Goal: Task Accomplishment & Management: Manage account settings

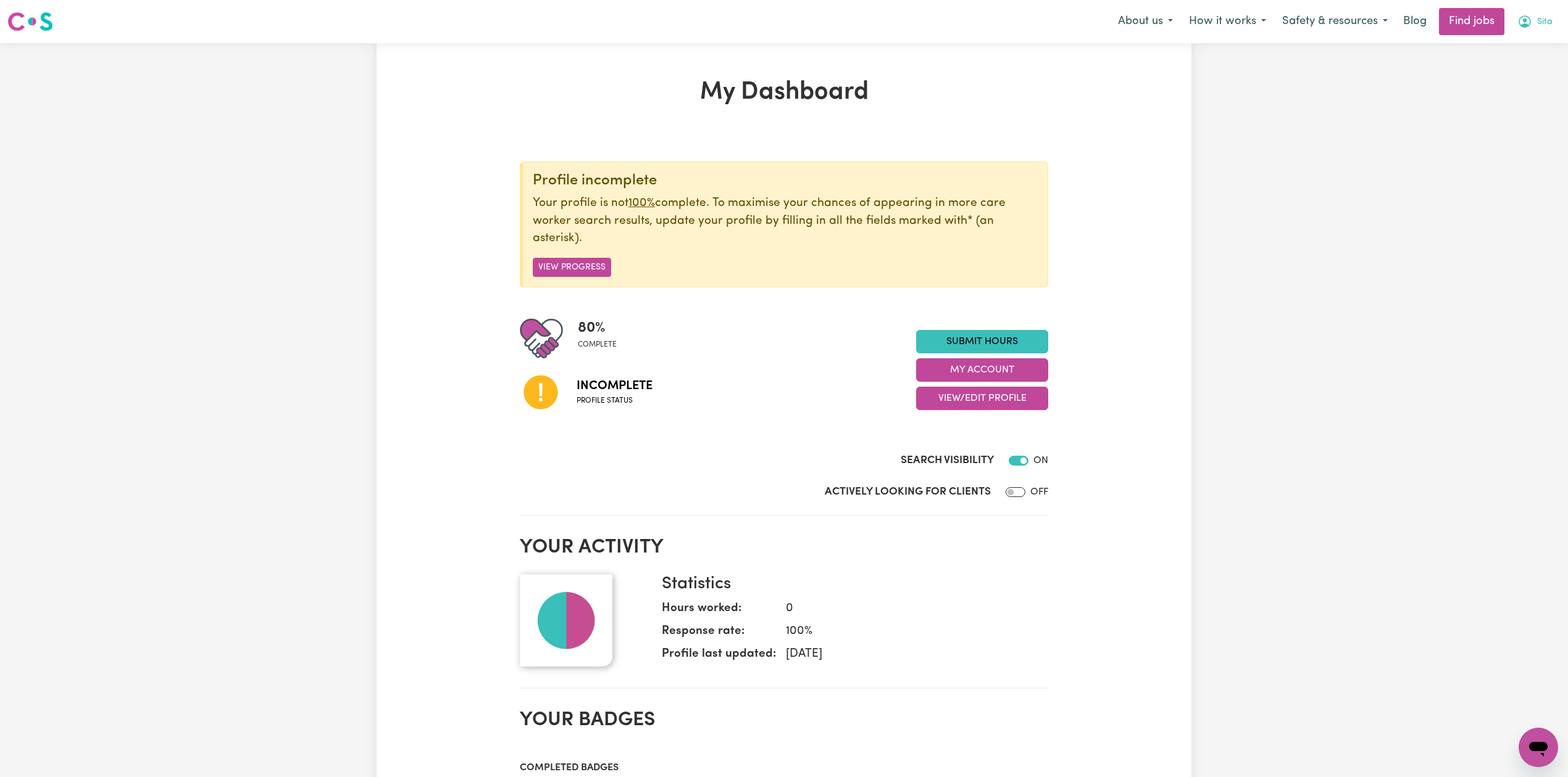
click at [1535, 22] on button "Sita" at bounding box center [1535, 22] width 51 height 26
click at [964, 392] on button "View/Edit Profile" at bounding box center [981, 398] width 132 height 24
click at [960, 460] on link "Edit Profile" at bounding box center [974, 455] width 115 height 25
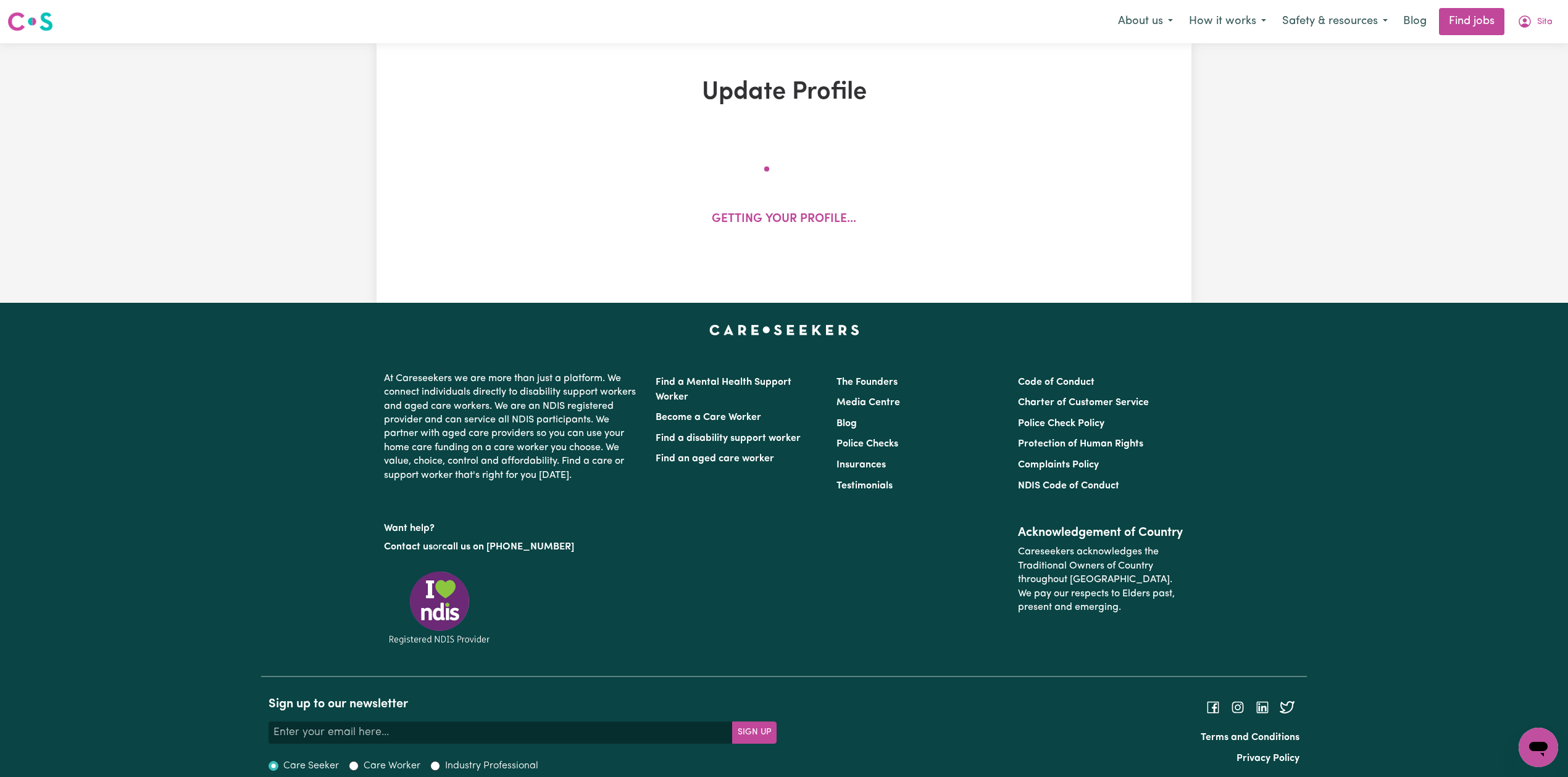
select select "[DEMOGRAPHIC_DATA]"
select select "Student Visa"
select select "Studying a healthcare related degree or qualification"
select select "38"
select select "41"
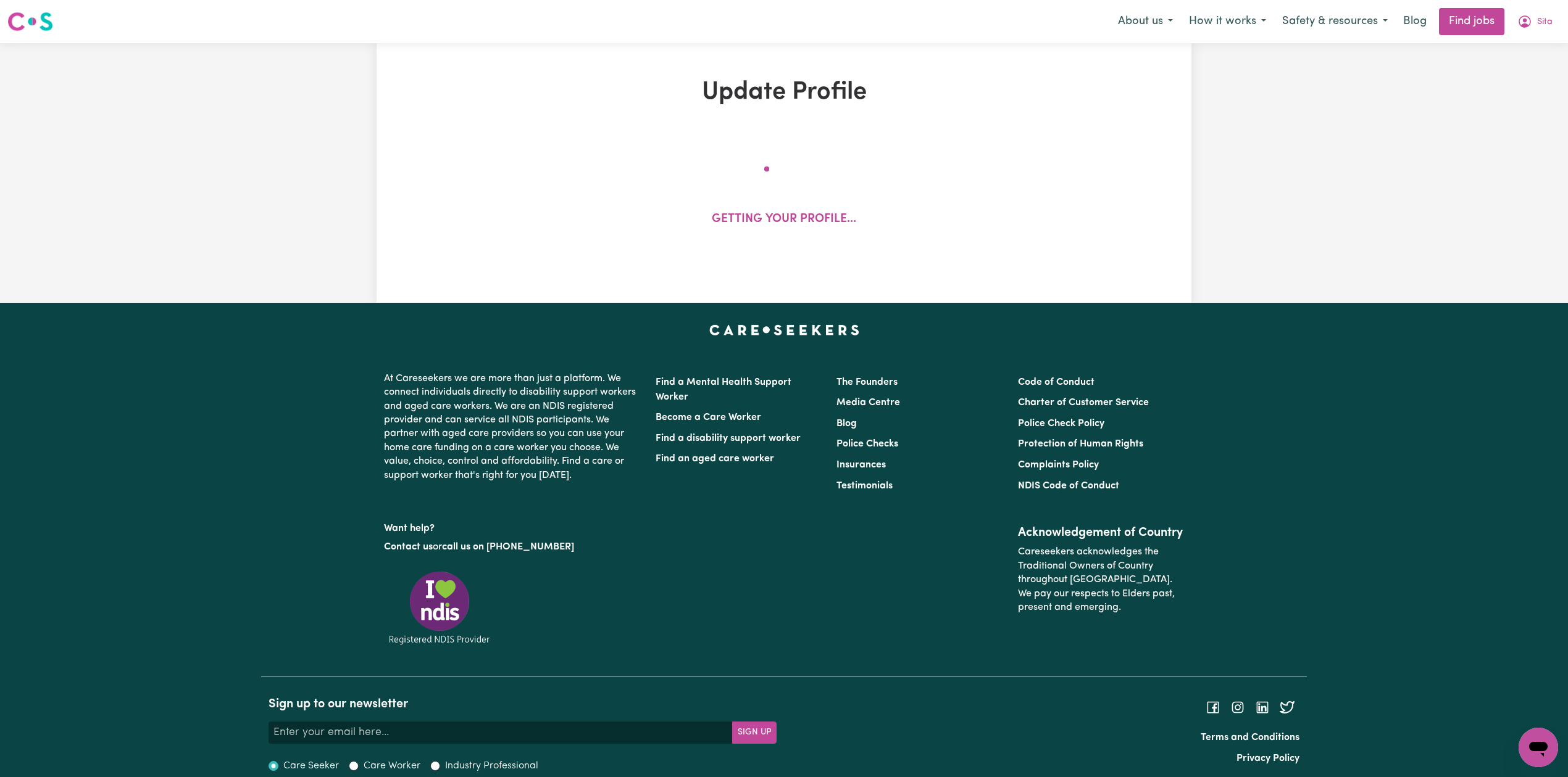
select select "41"
select select "49"
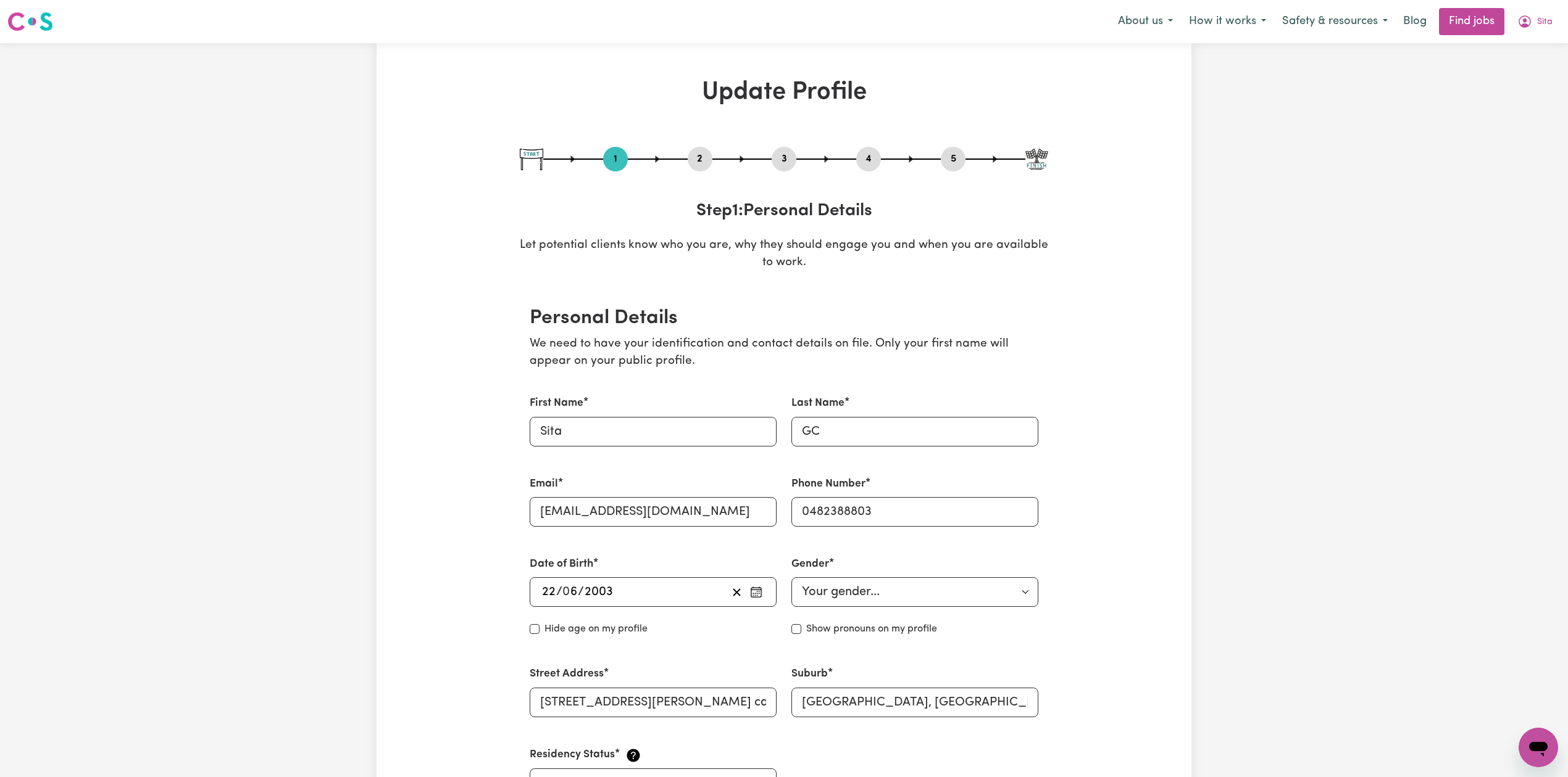
click at [702, 162] on button "2" at bounding box center [700, 159] width 25 height 16
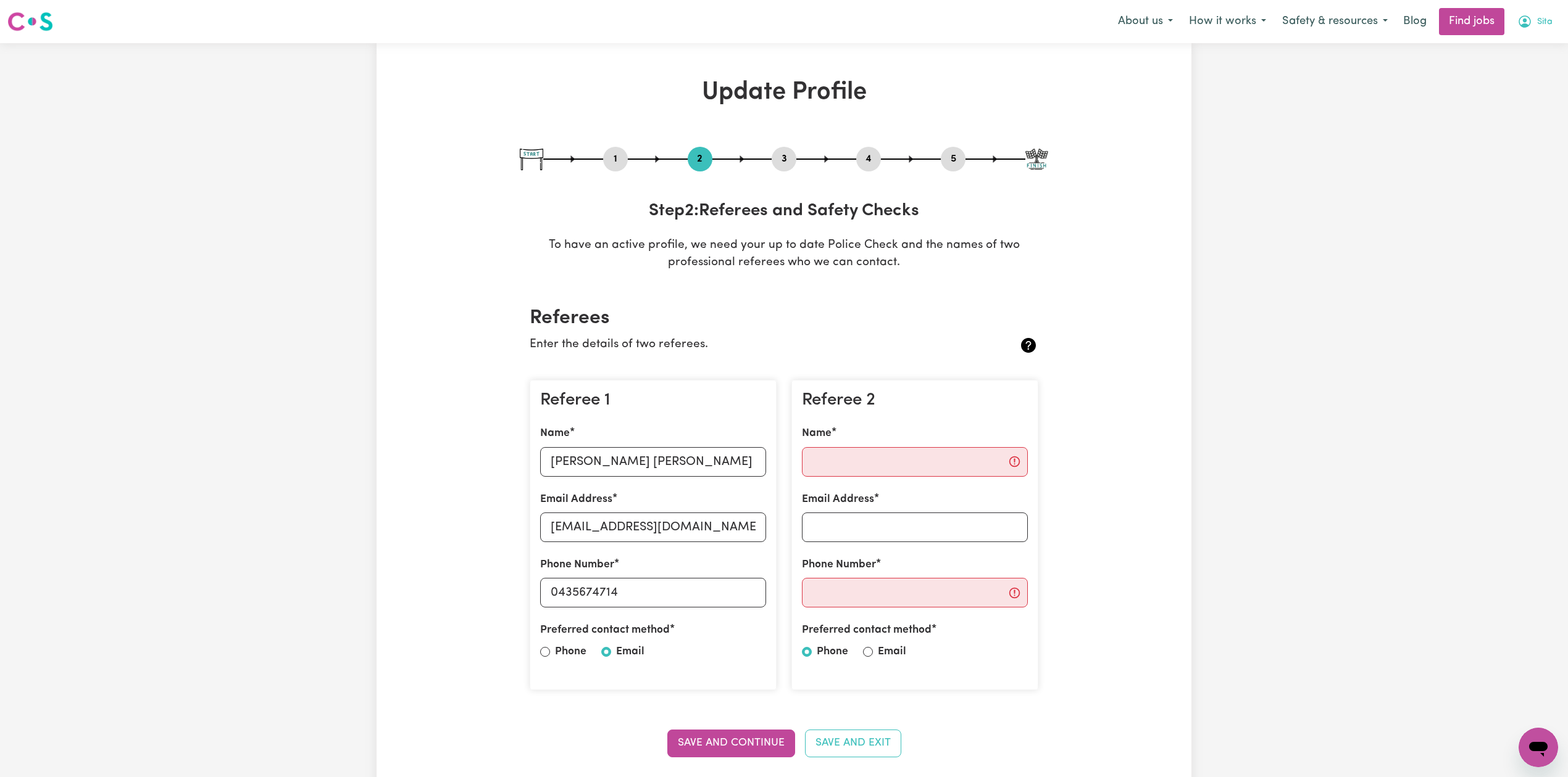
click at [1528, 19] on icon "My Account" at bounding box center [1525, 22] width 15 height 15
click at [1510, 87] on link "Logout" at bounding box center [1510, 94] width 97 height 24
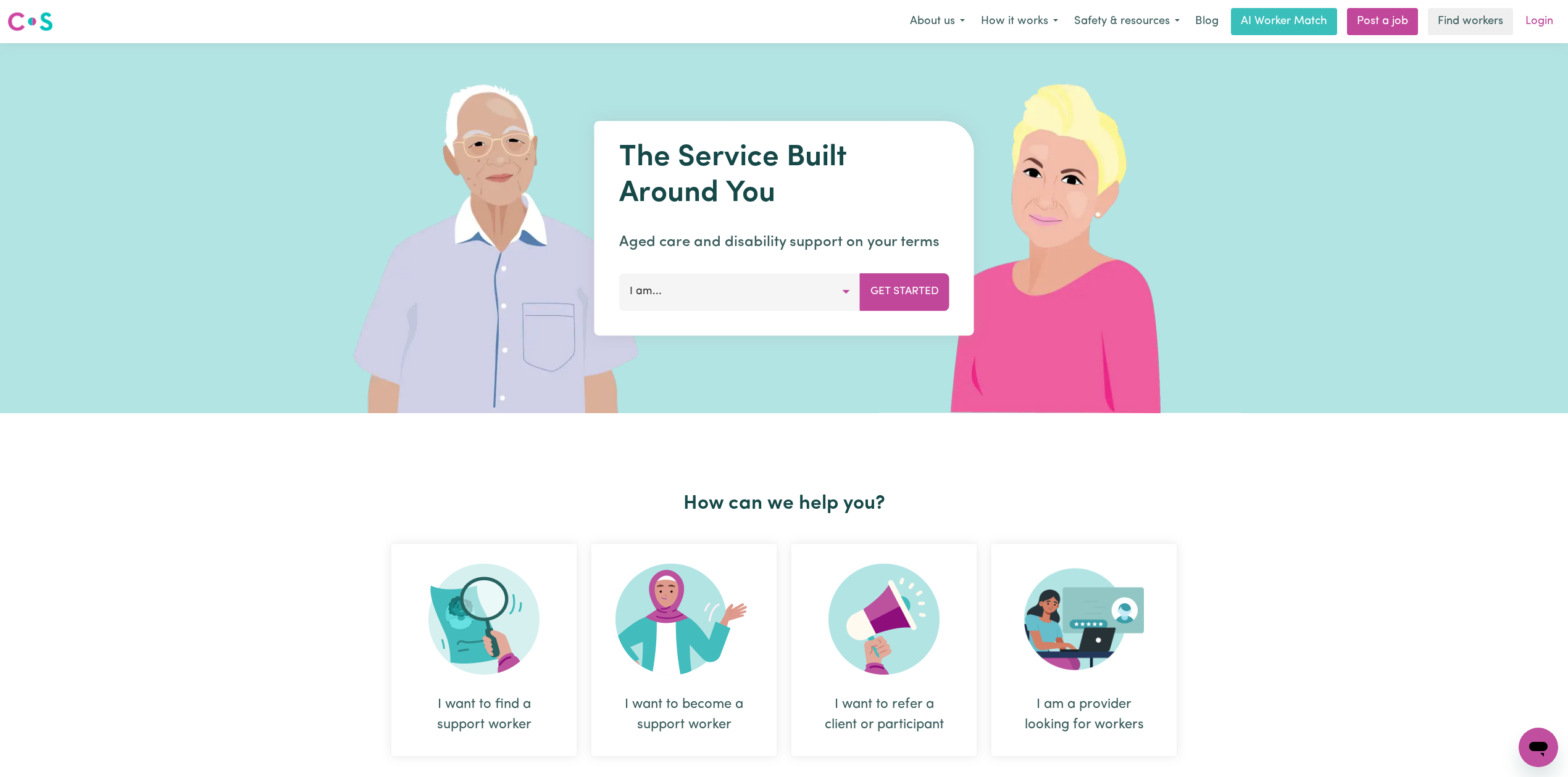
click at [1544, 25] on link "Login" at bounding box center [1539, 22] width 43 height 27
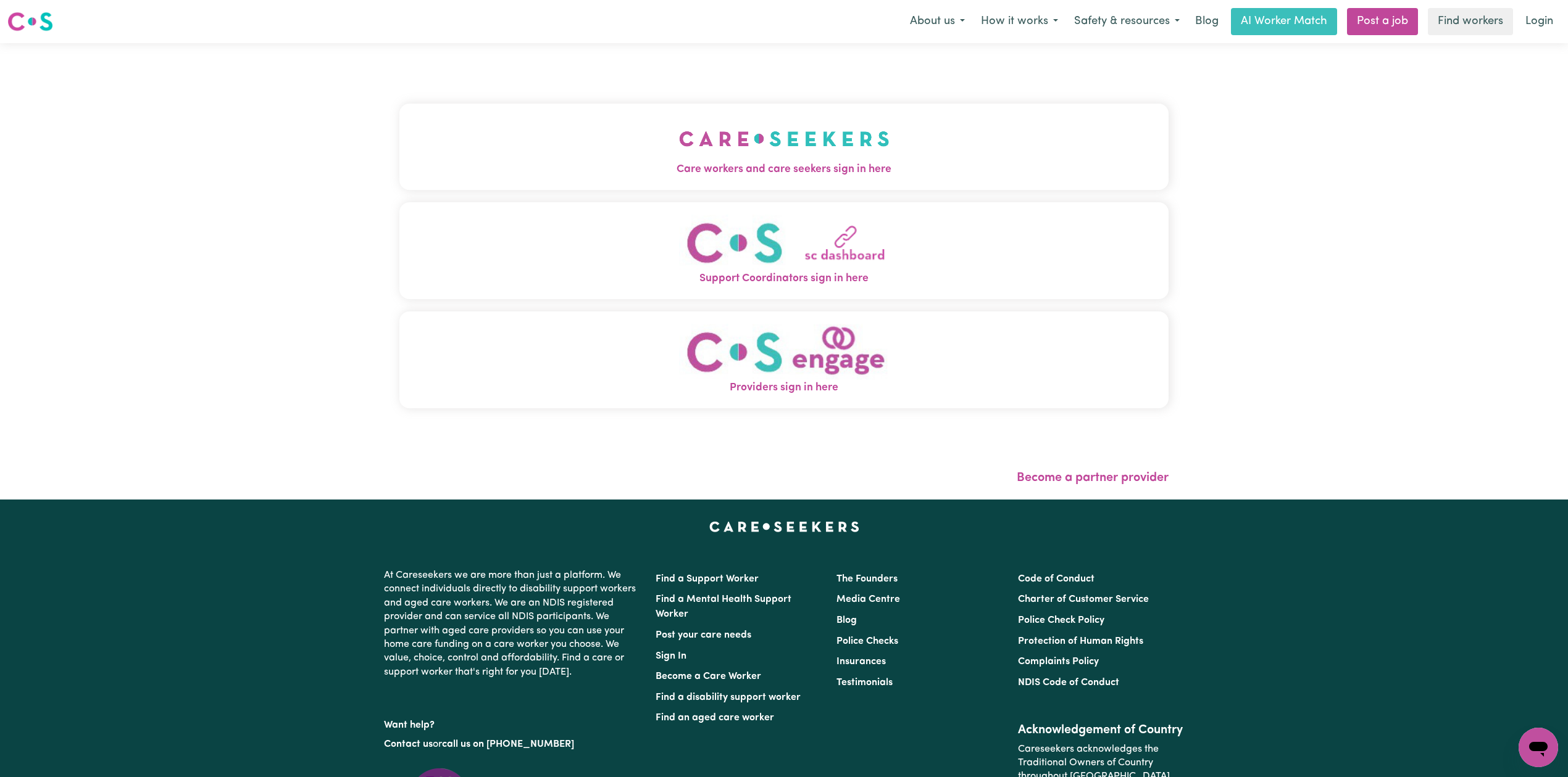
click at [667, 136] on button "Care workers and care seekers sign in here" at bounding box center [784, 146] width 769 height 86
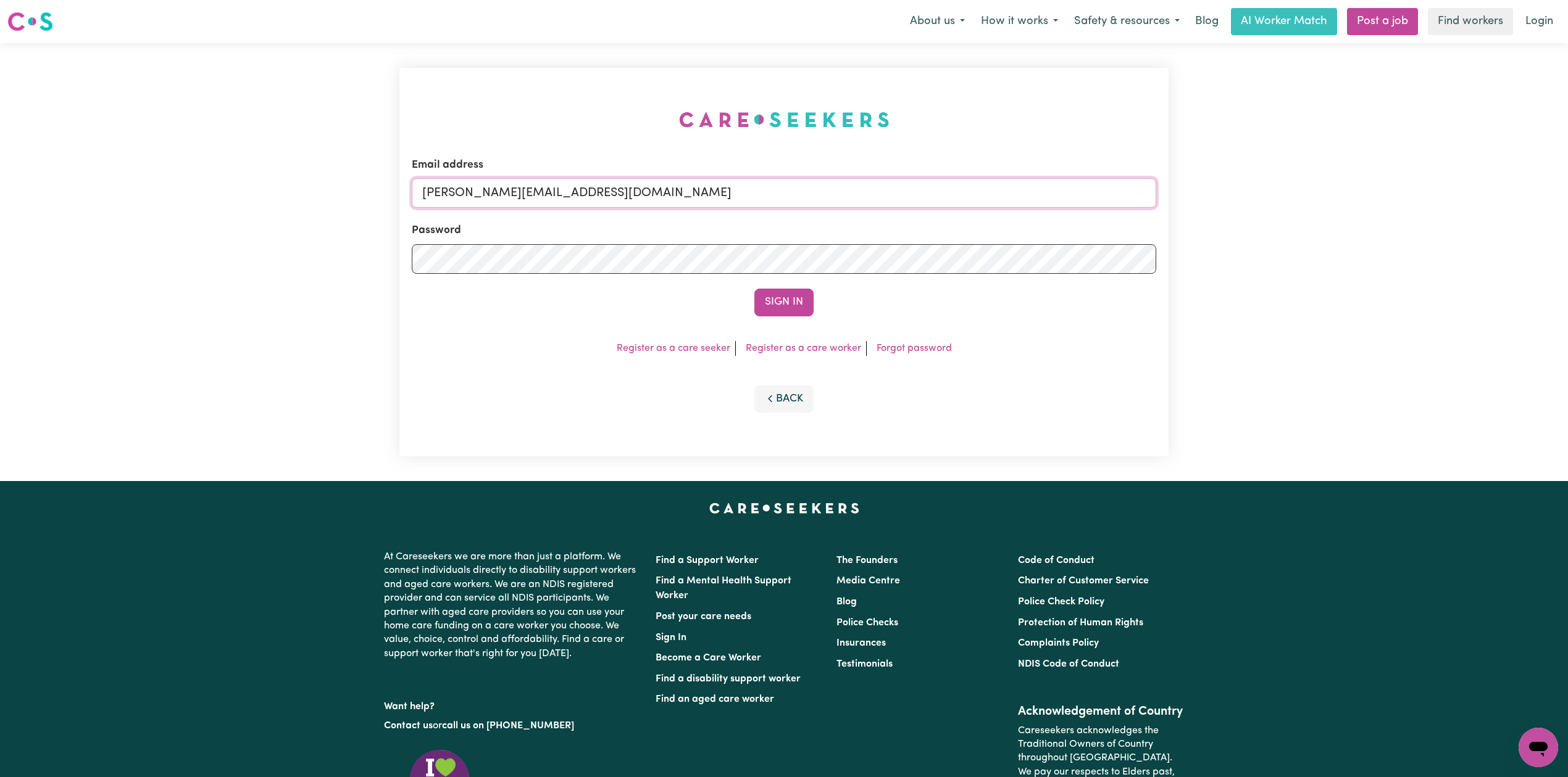
click at [498, 201] on input "[PERSON_NAME][EMAIL_ADDRESS][DOMAIN_NAME]" at bounding box center [784, 193] width 745 height 30
drag, startPoint x: 487, startPoint y: 188, endPoint x: 928, endPoint y: 190, distance: 441.0
click at [928, 190] on input "Superuser~[EMAIL_ADDRESS][DOMAIN_NAME]" at bounding box center [784, 193] width 745 height 30
type input "Superuser~[EMAIL_ADDRESS][DOMAIN_NAME]"
click at [777, 297] on button "Sign In" at bounding box center [784, 302] width 60 height 27
